Goal: Transaction & Acquisition: Book appointment/travel/reservation

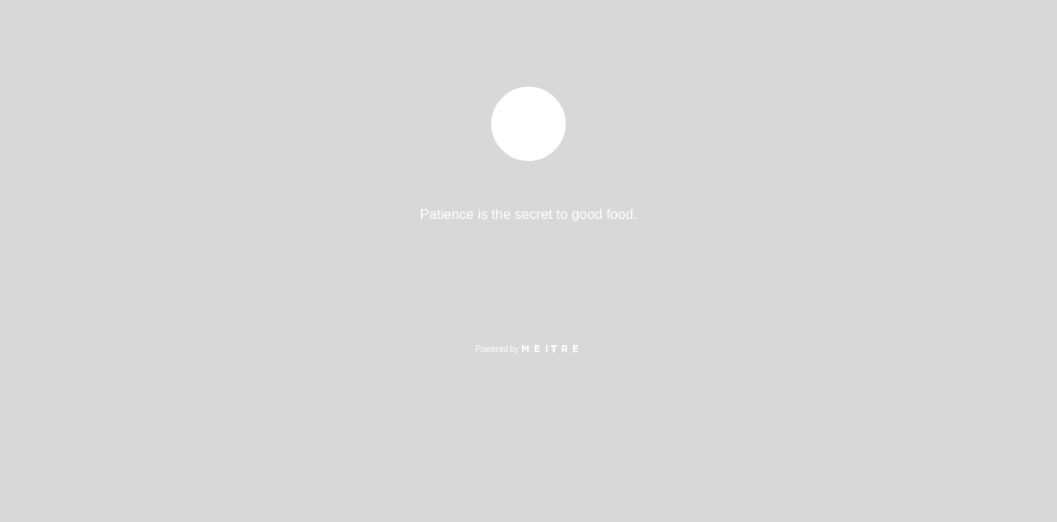
select select "es"
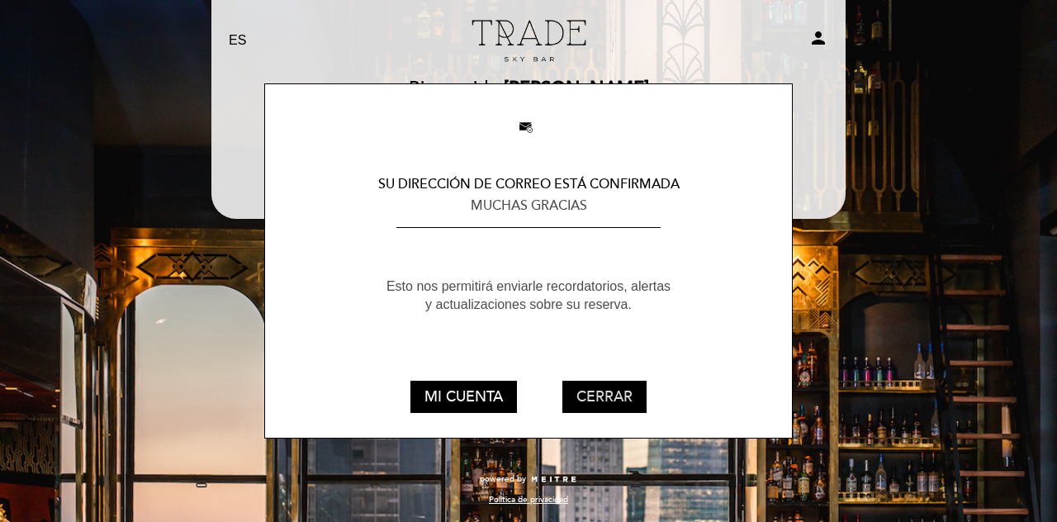
click at [597, 395] on button "CERRAR" at bounding box center [604, 396] width 84 height 31
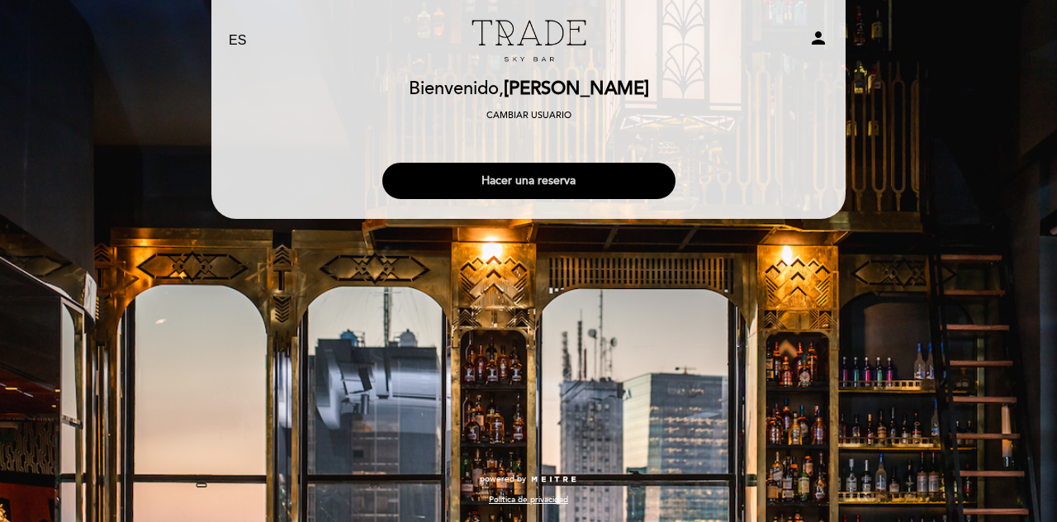
click at [523, 188] on button "Hacer una reserva" at bounding box center [528, 181] width 293 height 36
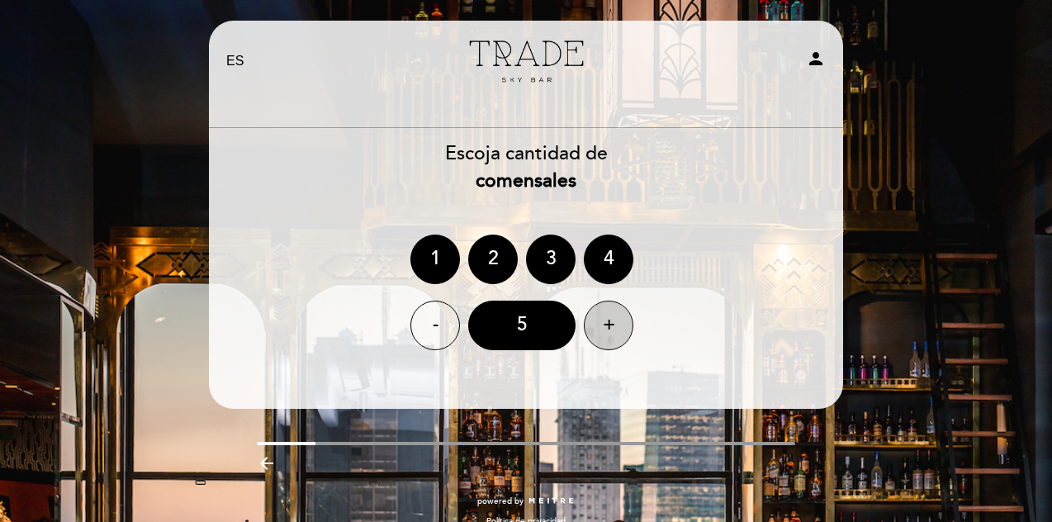
click at [603, 329] on div "+" at bounding box center [609, 325] width 50 height 50
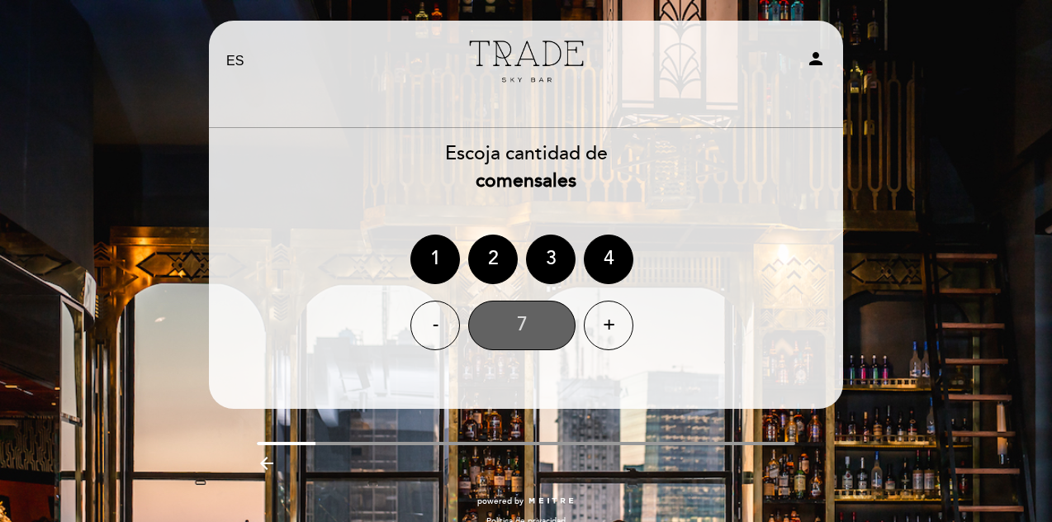
click at [522, 323] on div "7" at bounding box center [521, 325] width 107 height 50
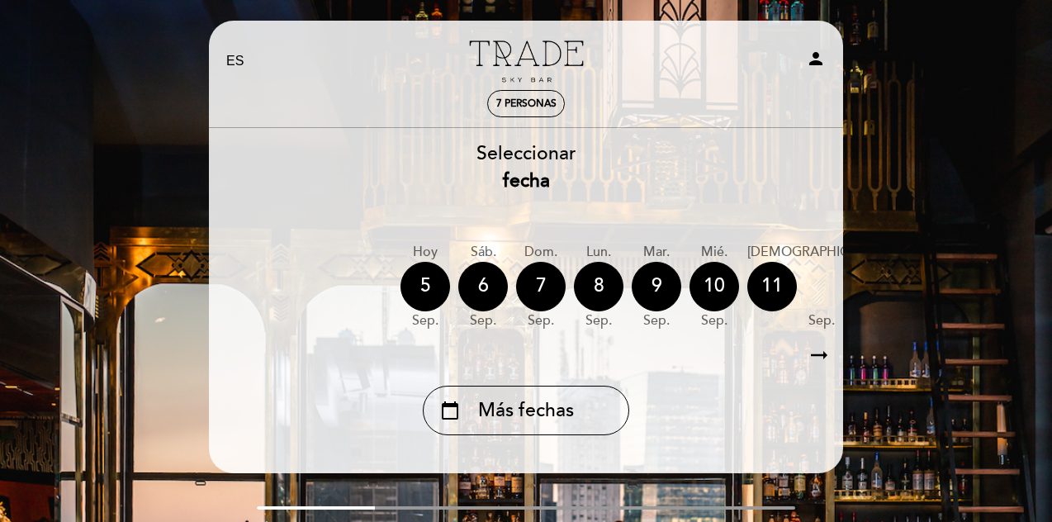
click at [818, 353] on icon "arrow_right_alt" at bounding box center [819, 355] width 25 height 35
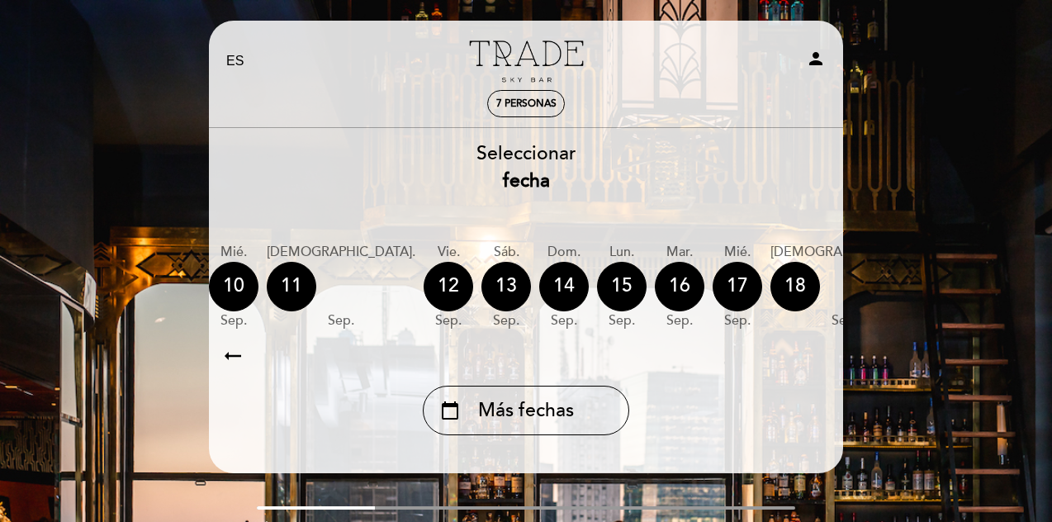
scroll to position [0, 481]
click at [480, 282] on div "13" at bounding box center [505, 287] width 50 height 50
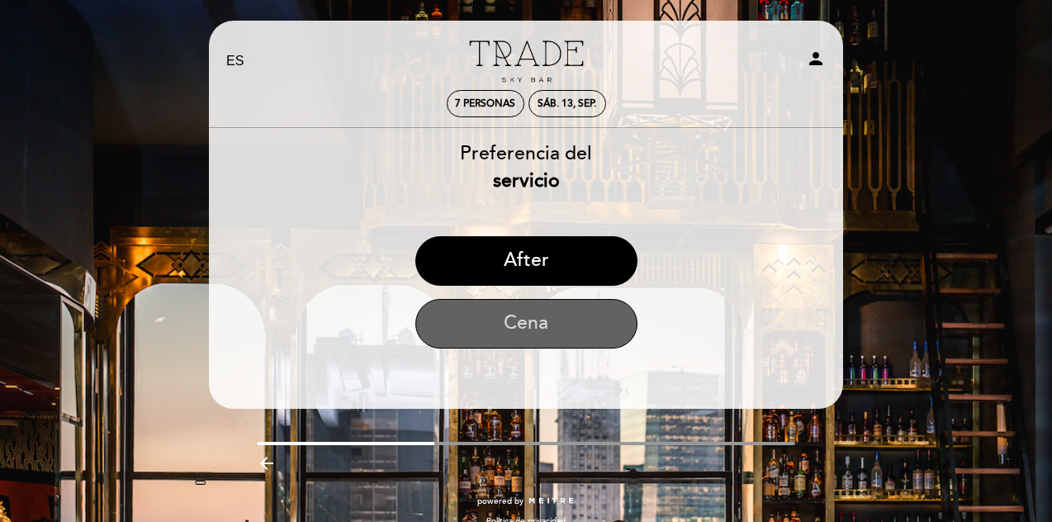
click at [526, 324] on button "Cena" at bounding box center [526, 324] width 222 height 50
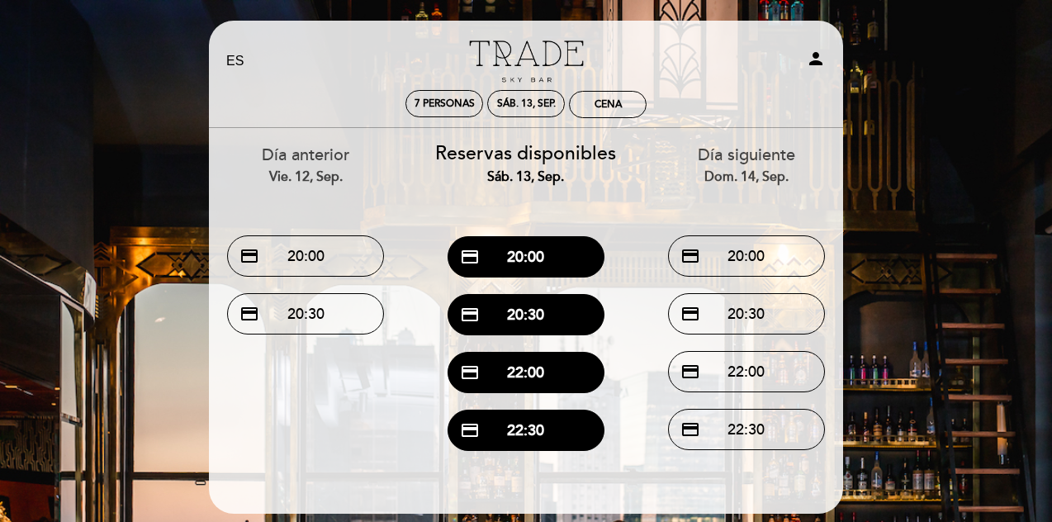
click at [542, 425] on button "credit_card 22:30" at bounding box center [525, 429] width 157 height 41
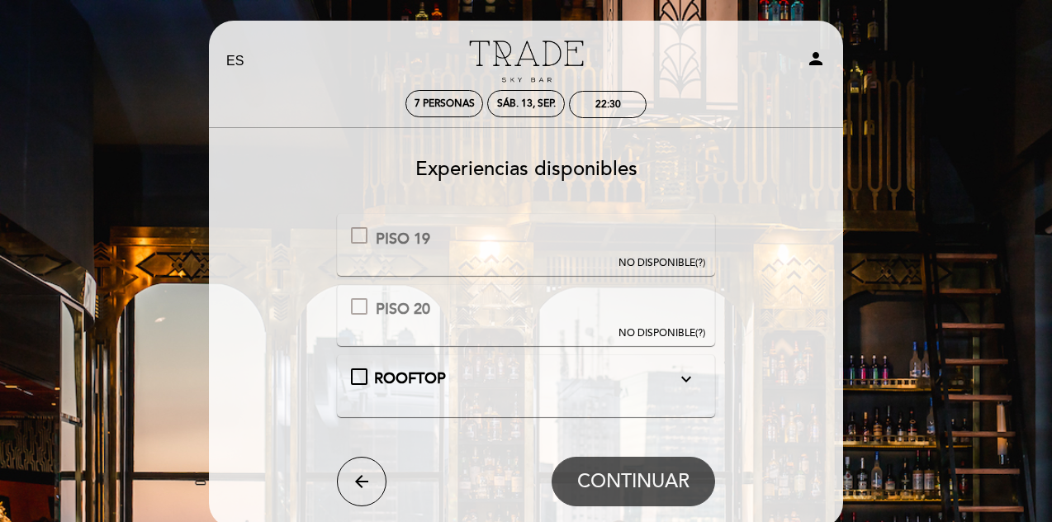
click at [396, 253] on div "PISO 19 Esta experiencia no está disponible para la fecha seleccionada. NO DISP…" at bounding box center [526, 244] width 379 height 62
drag, startPoint x: 420, startPoint y: 315, endPoint x: 431, endPoint y: 346, distance: 32.4
click at [421, 319] on div "PISO 20" at bounding box center [403, 309] width 54 height 21
click at [900, 240] on div "EN ES PT Trade Sky Bar person 7 personas sáb. 13, sep. 22:30 [GEOGRAPHIC_DATA] …" at bounding box center [526, 331] width 1052 height 662
click at [357, 376] on div "ROOFTOP expand_more En caso de haber condiciones climáticas desfavorables, las …" at bounding box center [526, 378] width 351 height 21
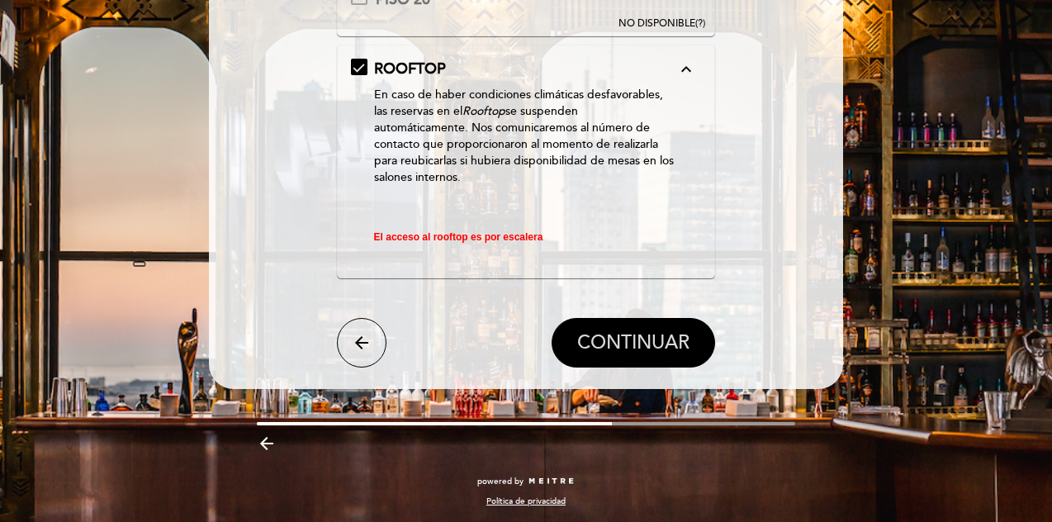
click at [606, 334] on span "CONTINUAR" at bounding box center [633, 342] width 112 height 23
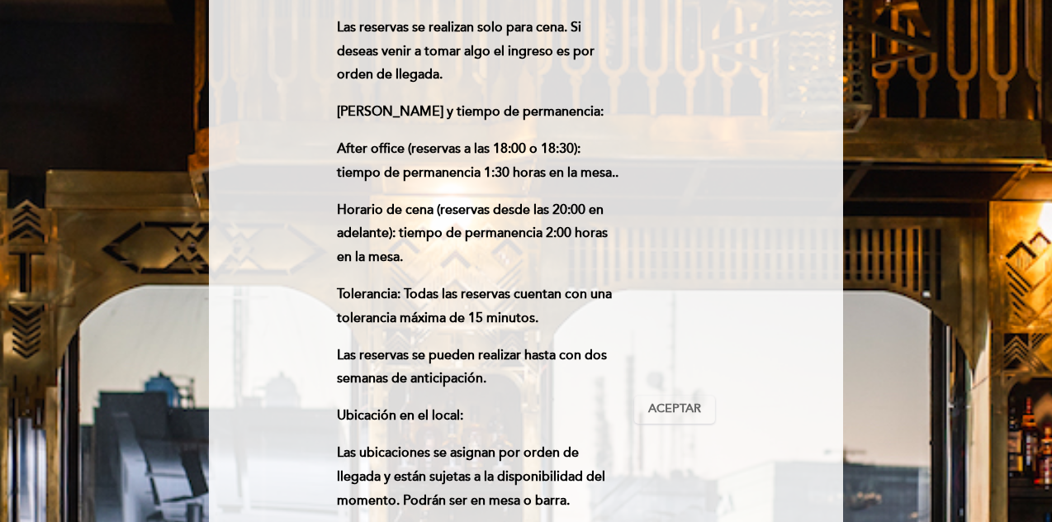
scroll to position [0, 0]
